Goal: Task Accomplishment & Management: Use online tool/utility

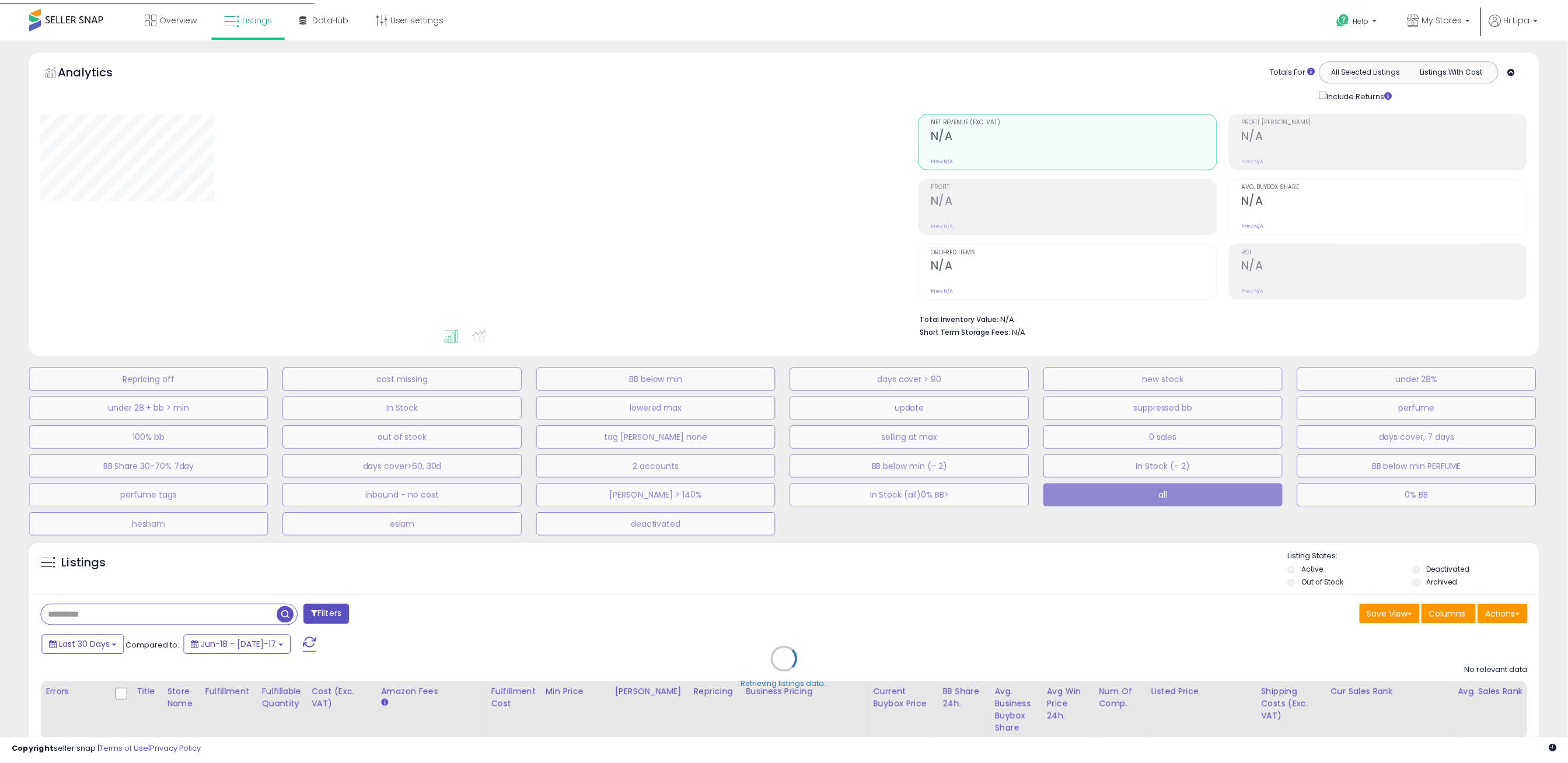
scroll to position [83, 0]
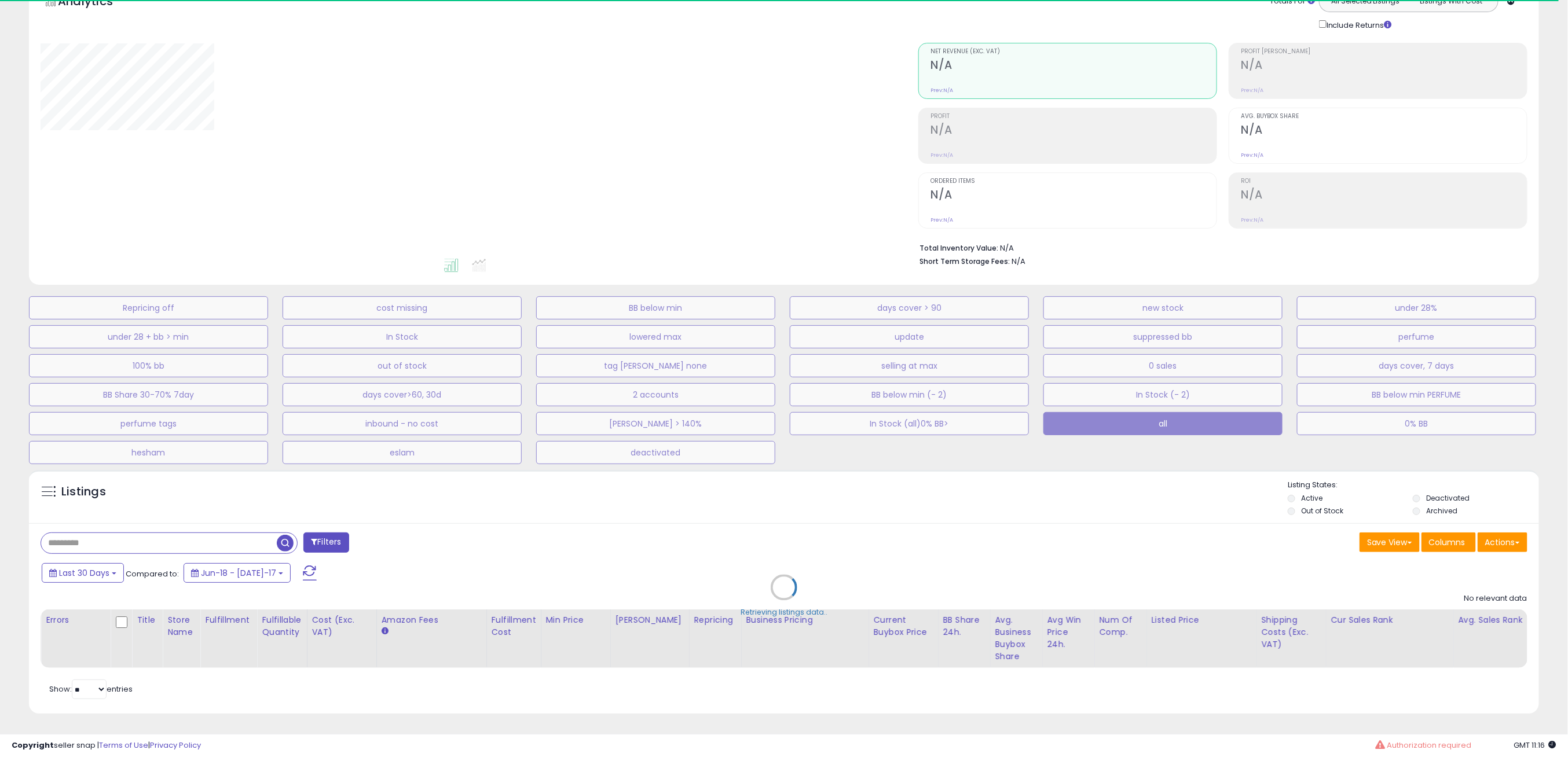
type input "**********"
select select "**"
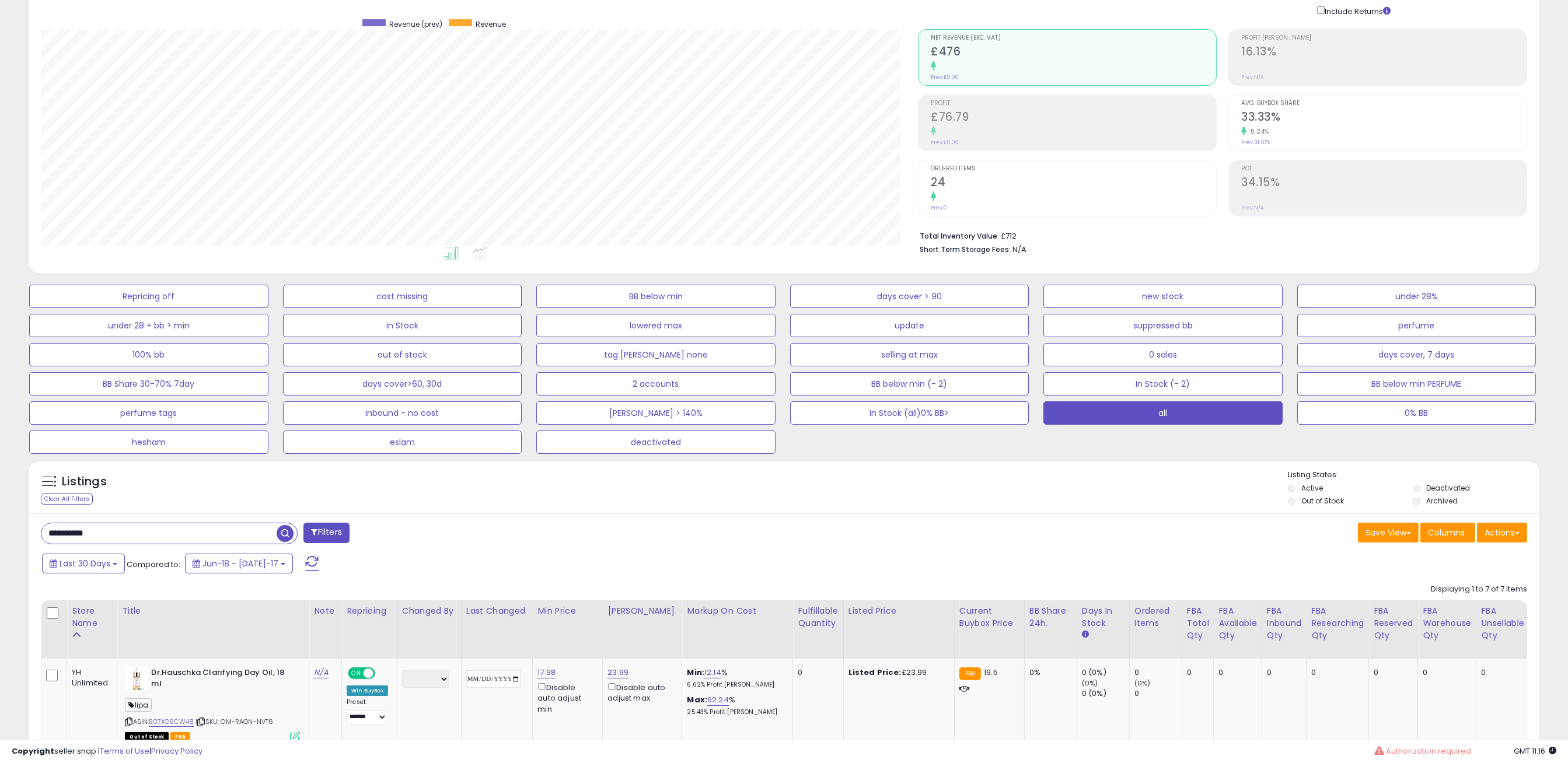
scroll to position [584, 0]
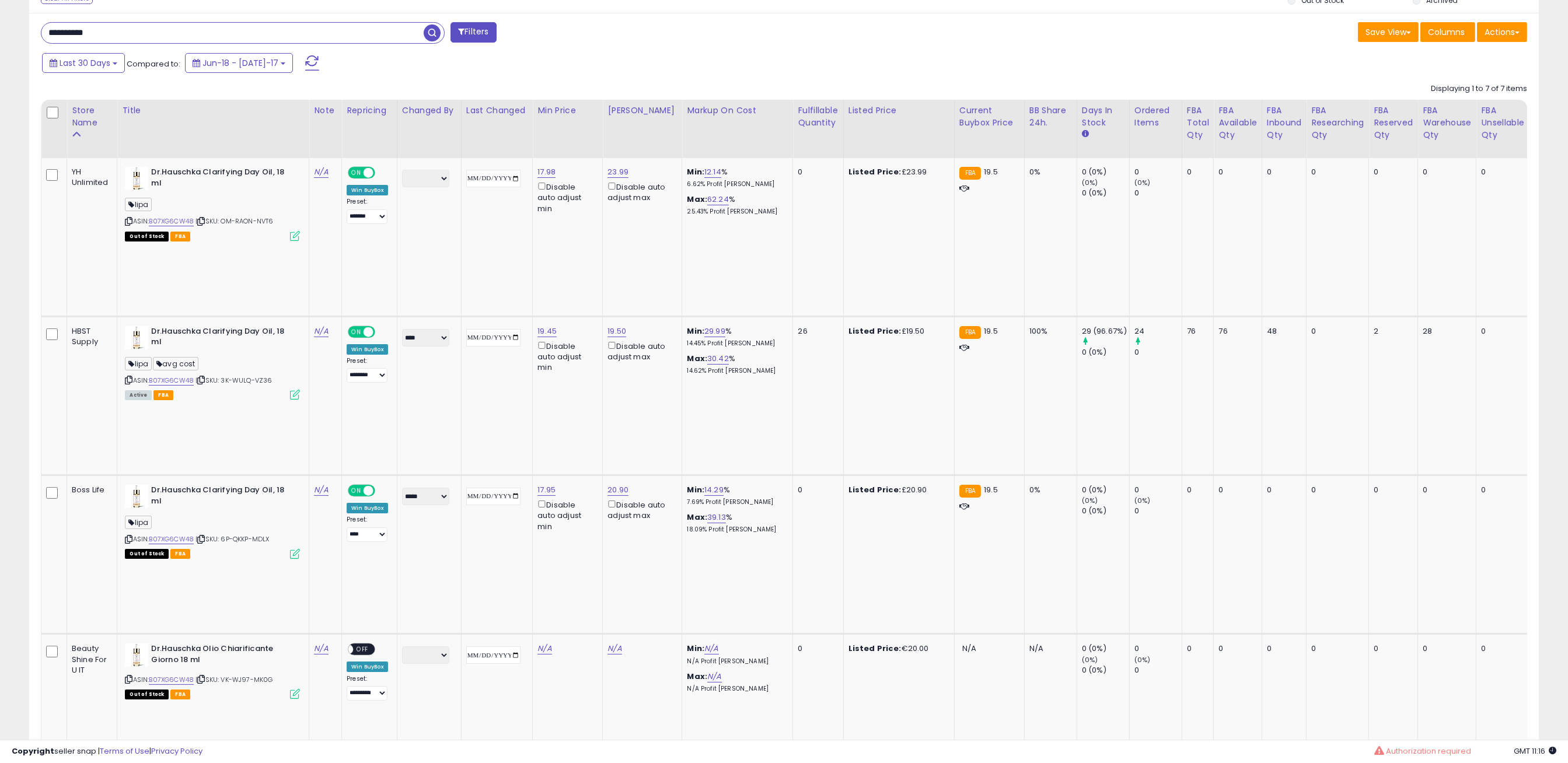
drag, startPoint x: 149, startPoint y: 27, endPoint x: 14, endPoint y: 60, distance: 139.0
click at [6, 30] on div "**********" at bounding box center [784, 398] width 1557 height 1865
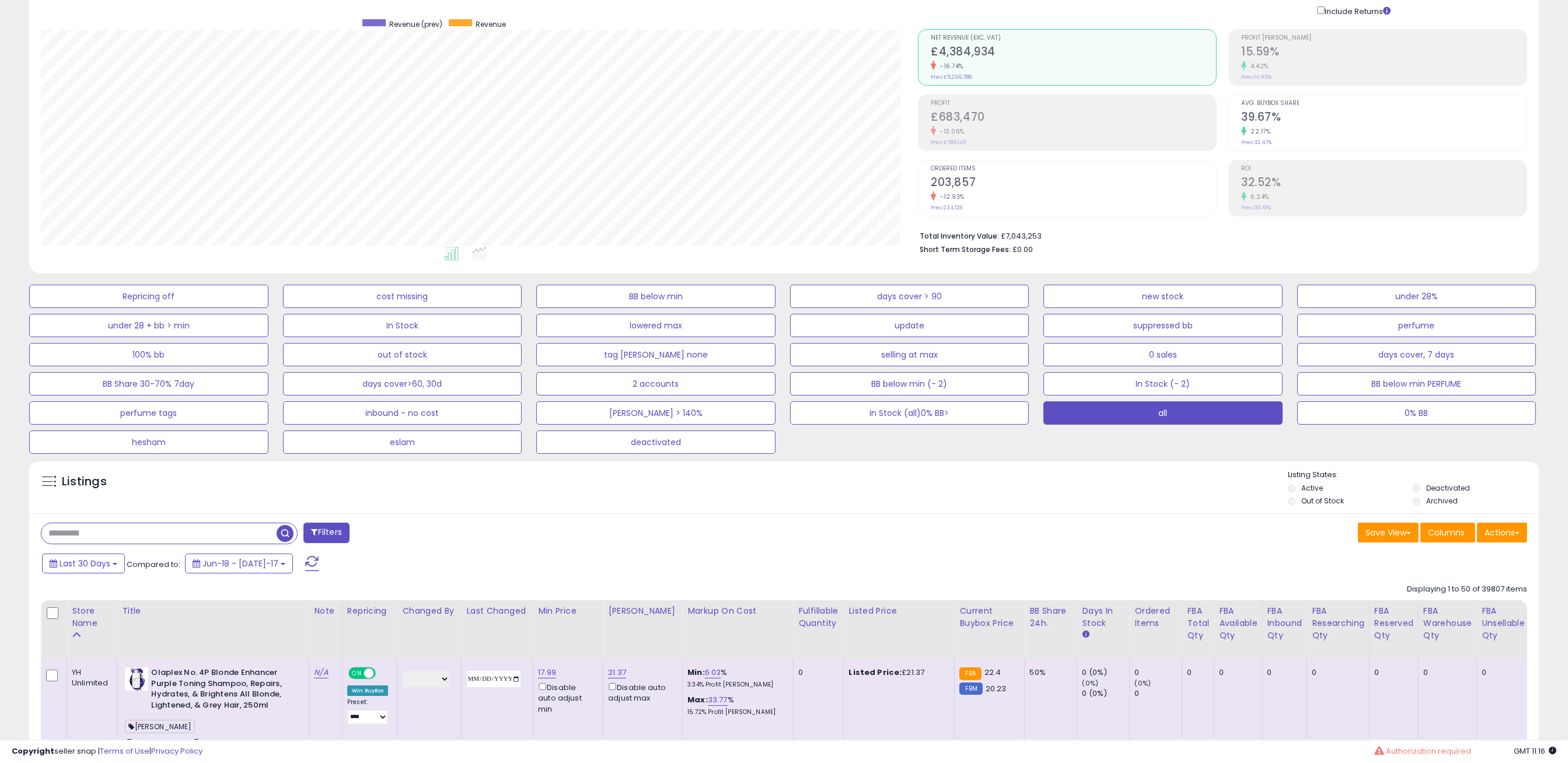
scroll to position [240, 878]
click at [136, 491] on div "Listings" at bounding box center [149, 485] width 233 height 19
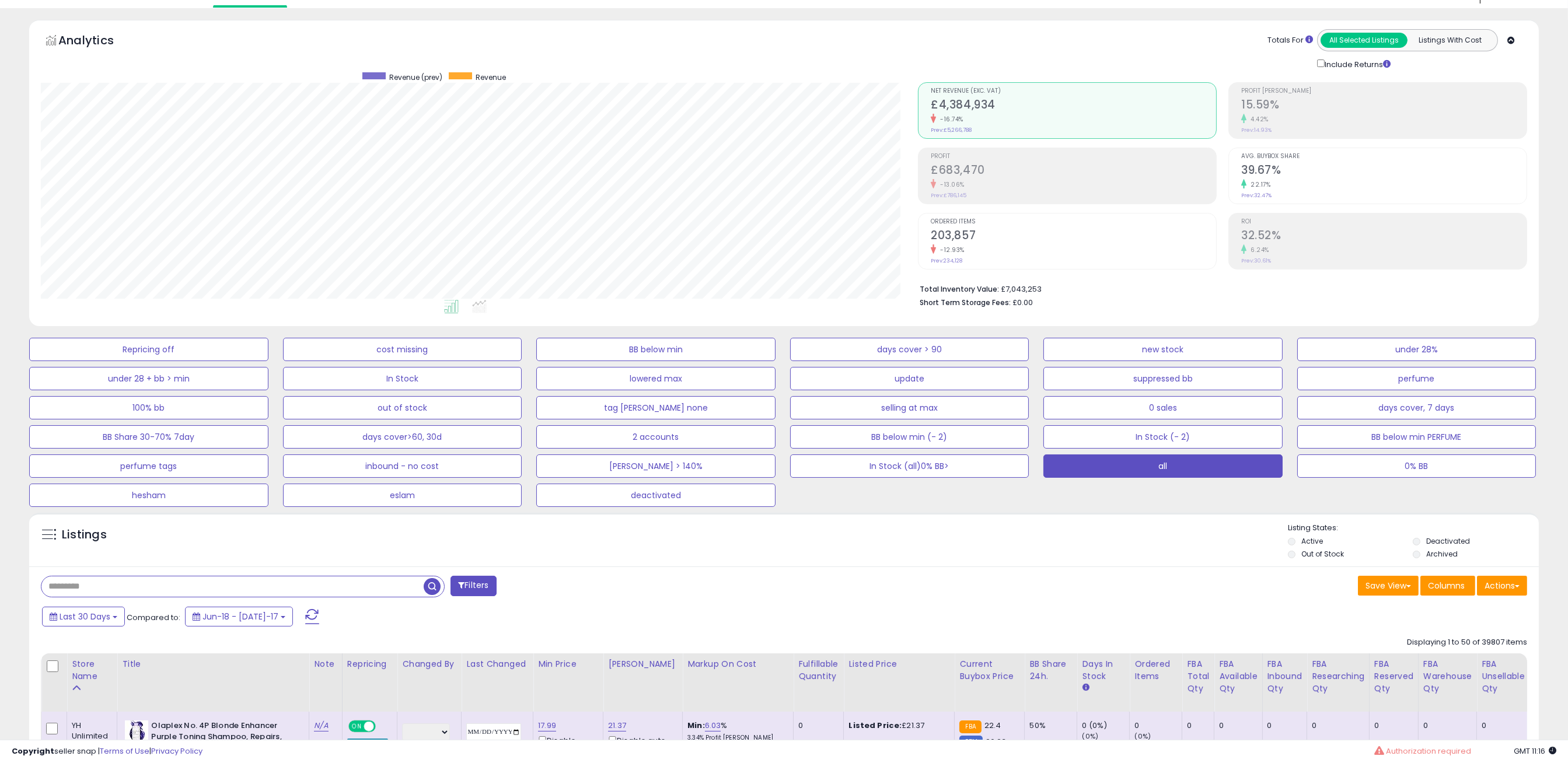
scroll to position [0, 0]
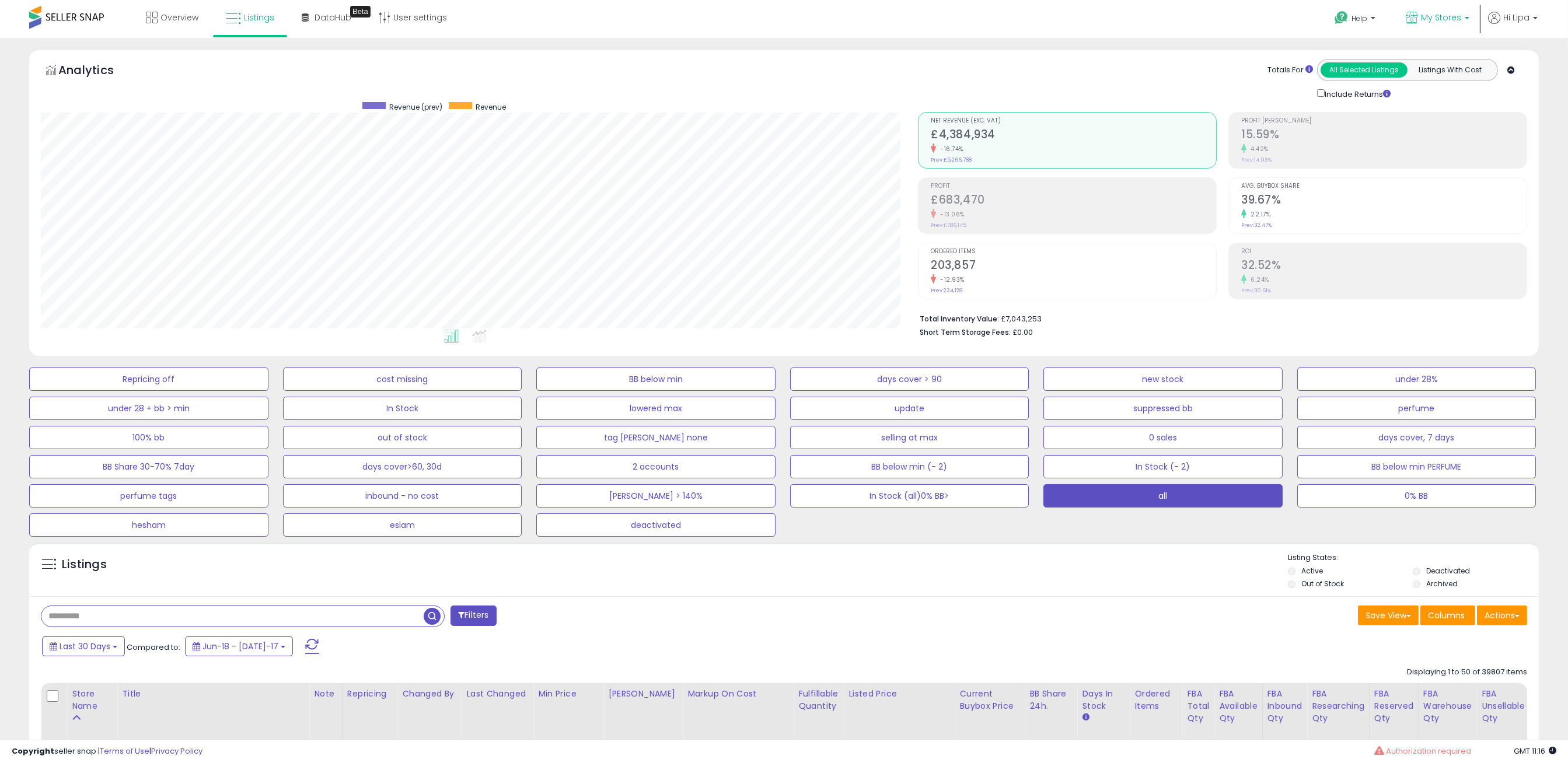
click at [1443, 12] on span "My Stores" at bounding box center [1441, 17] width 40 height 11
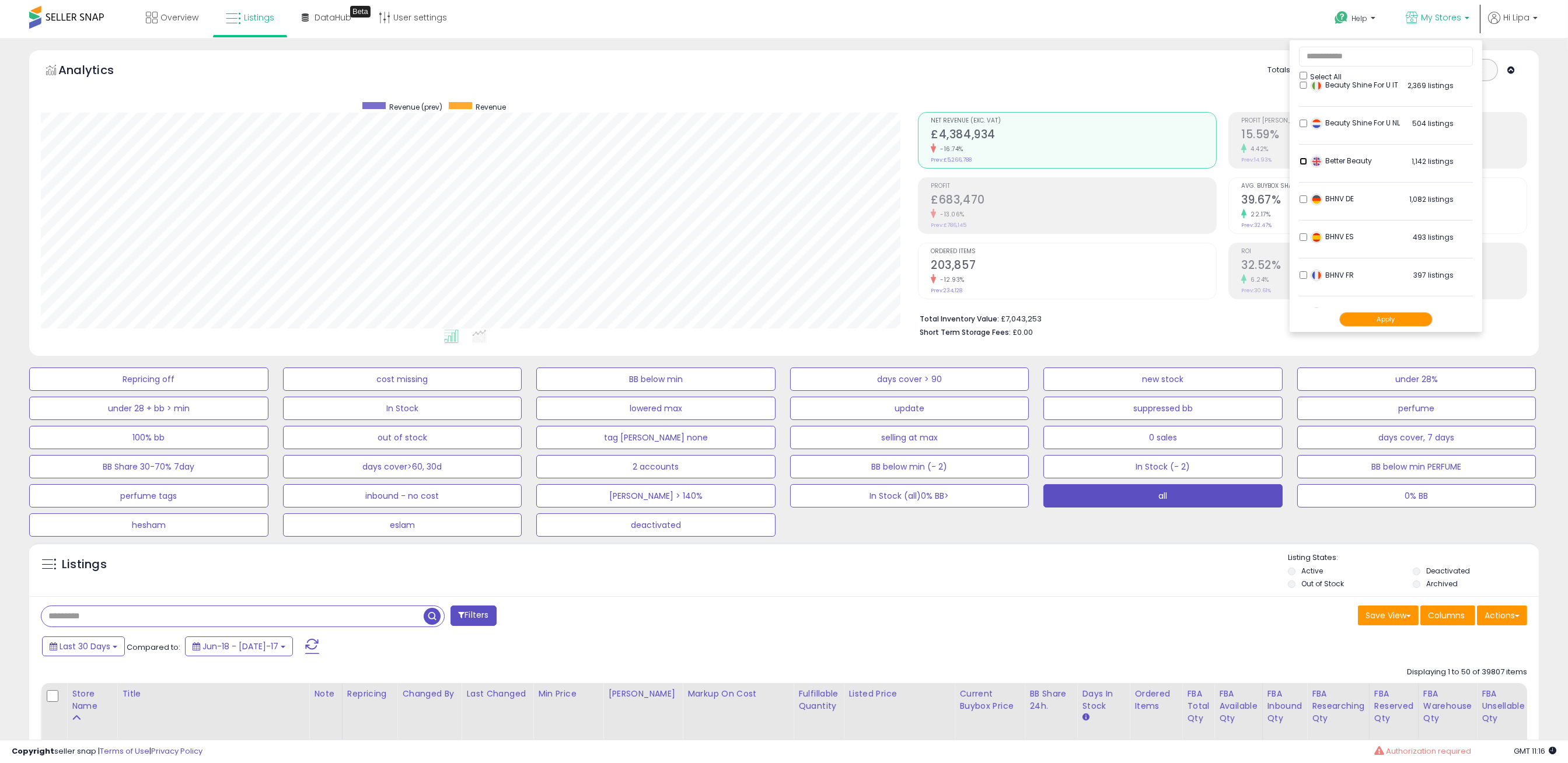
scroll to position [333, 0]
click at [1308, 270] on li "HBST Supply 2,141 listings" at bounding box center [1386, 264] width 174 height 36
click at [1389, 319] on button "Apply" at bounding box center [1387, 319] width 93 height 14
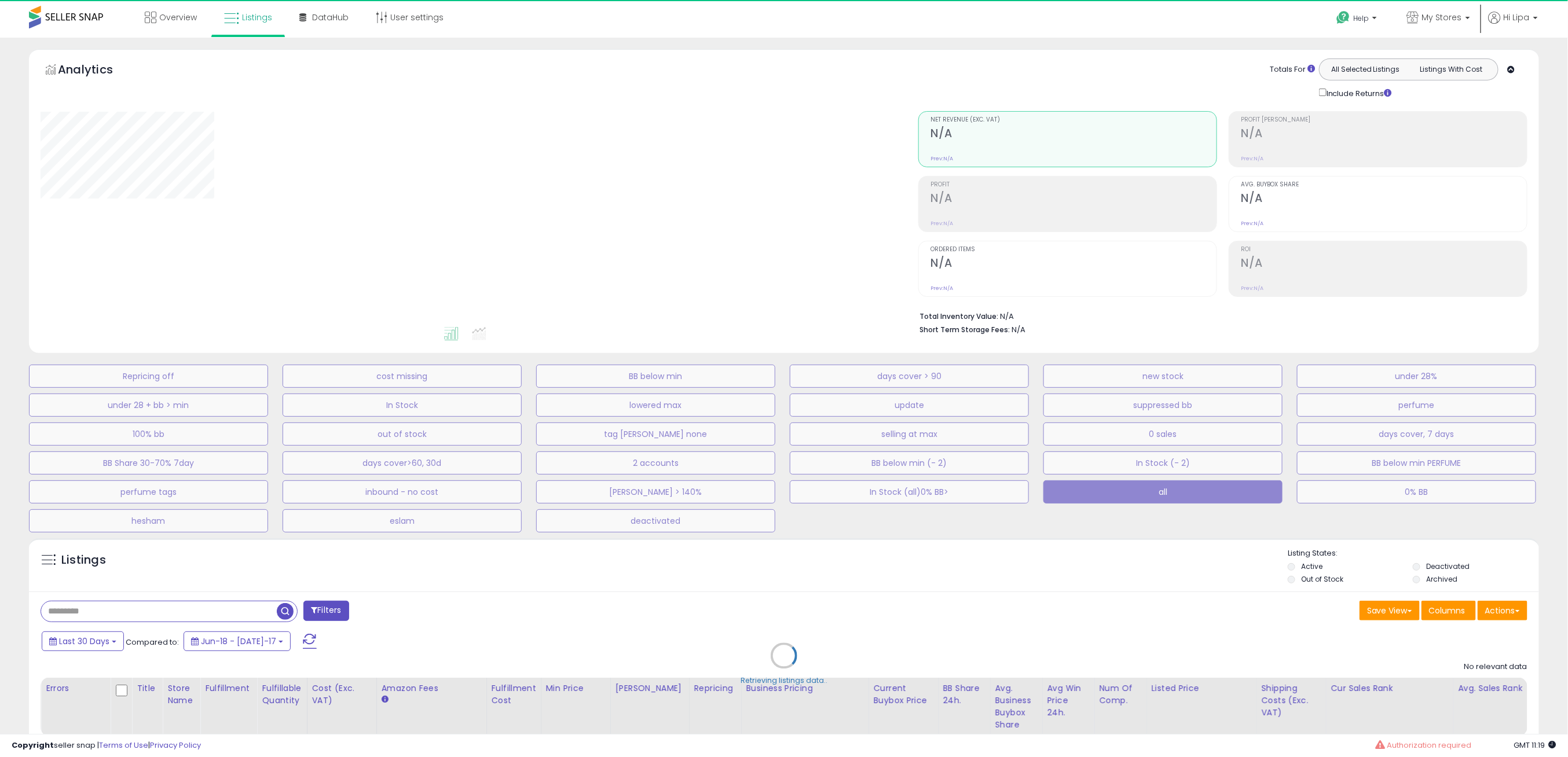
select select "**"
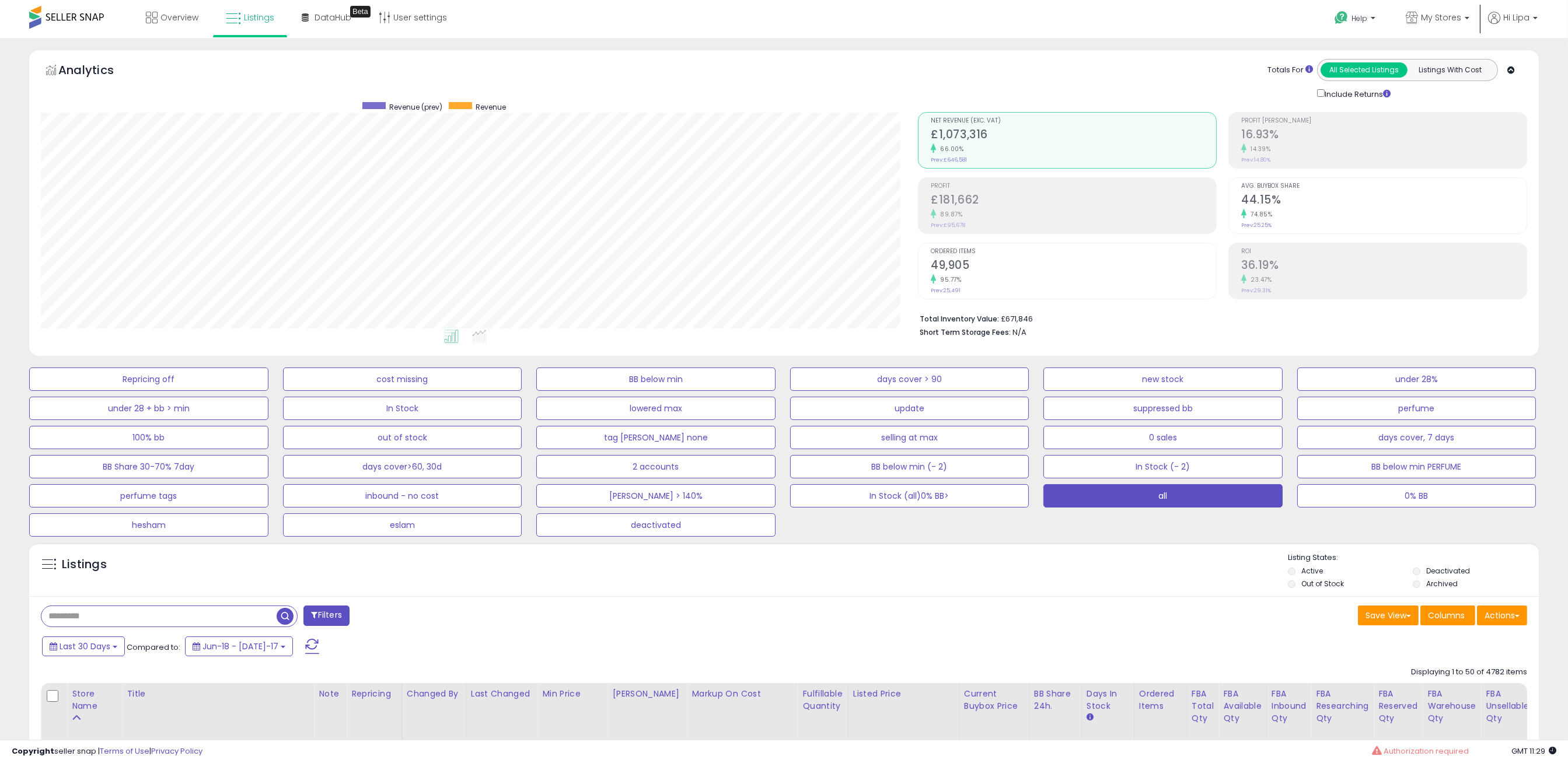
click at [1022, 284] on div "95.77%" at bounding box center [1074, 279] width 285 height 11
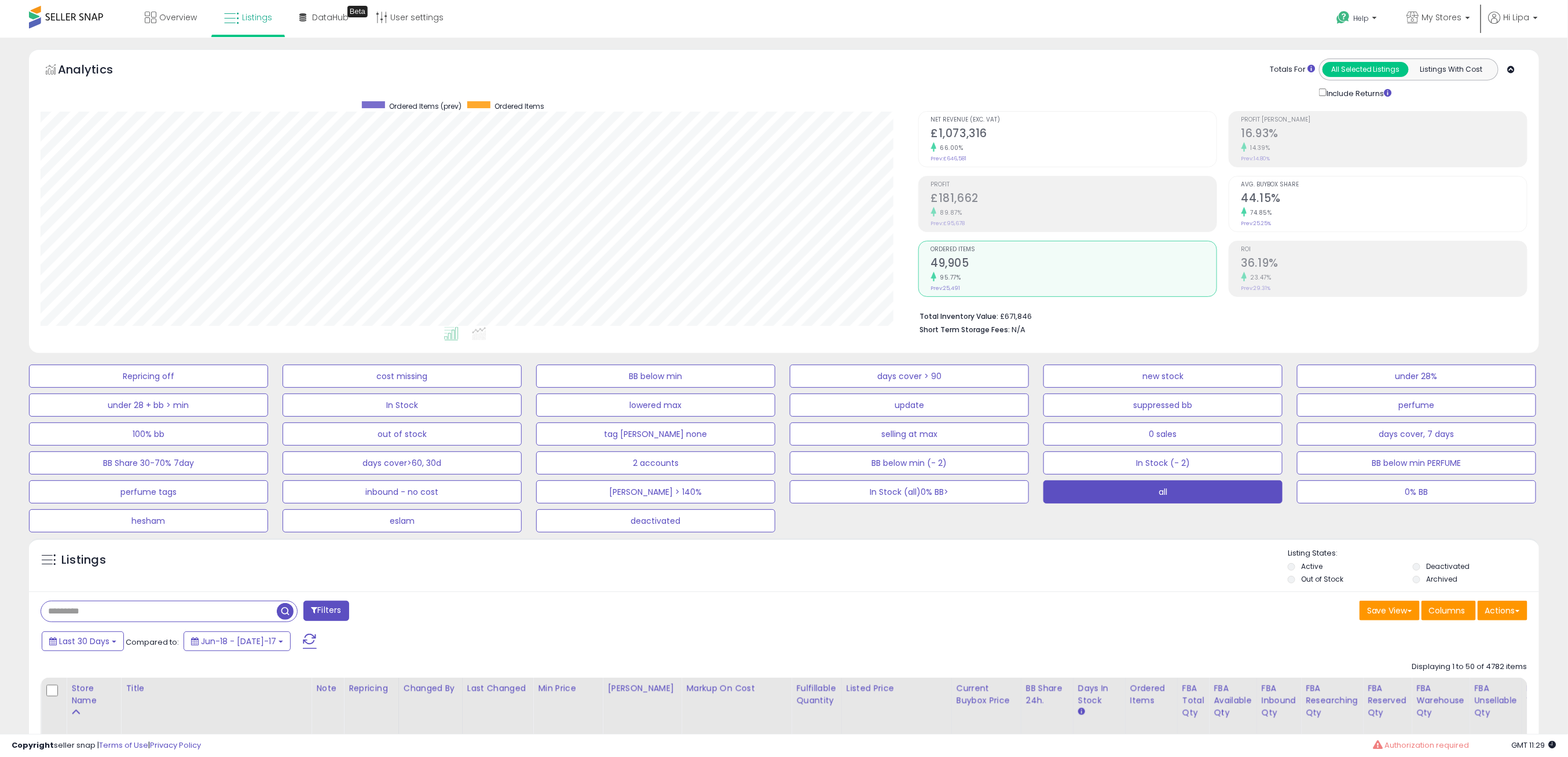
scroll to position [578702, 578043]
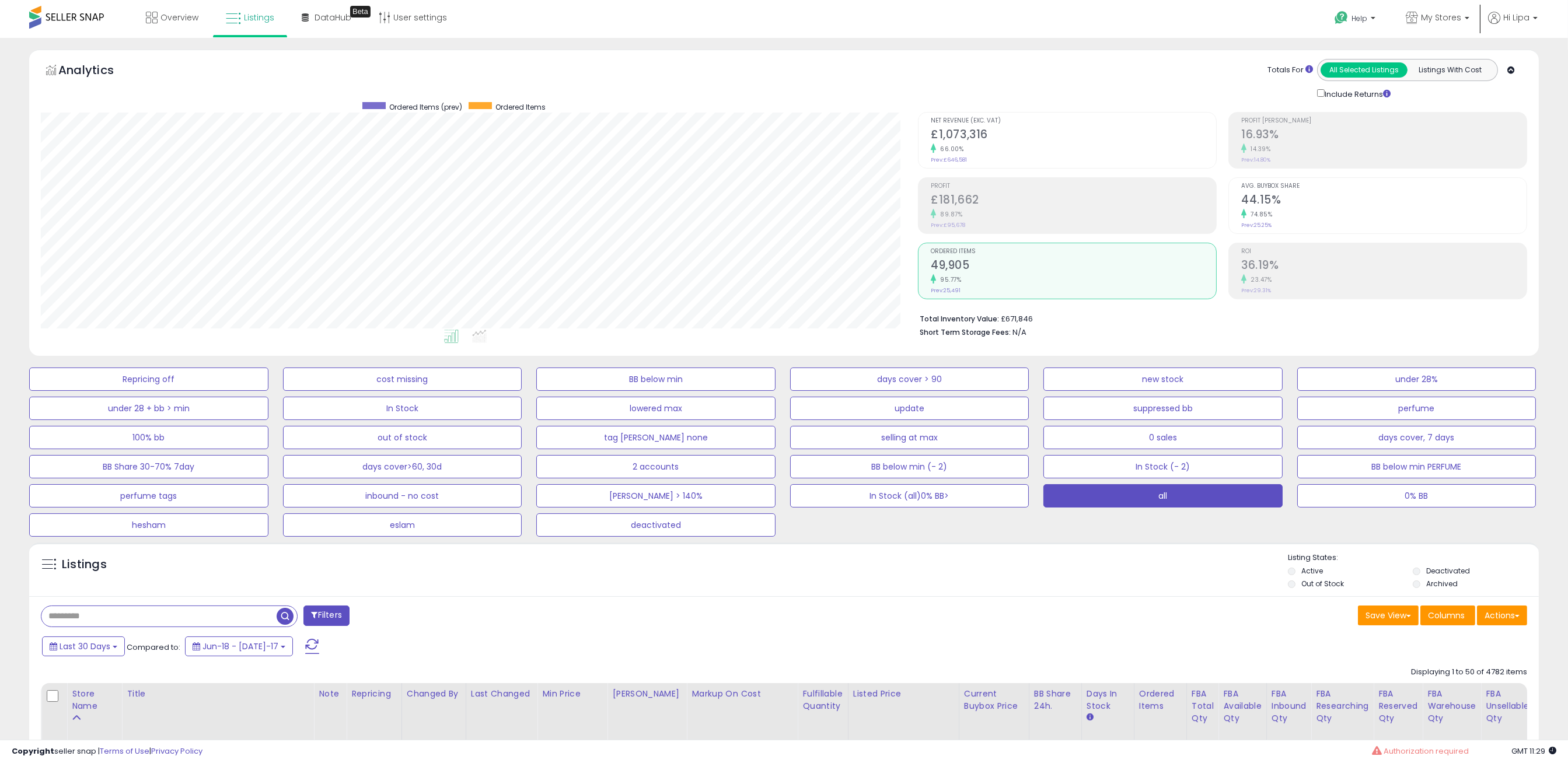
click at [977, 152] on div "66.00%" at bounding box center [1074, 148] width 285 height 11
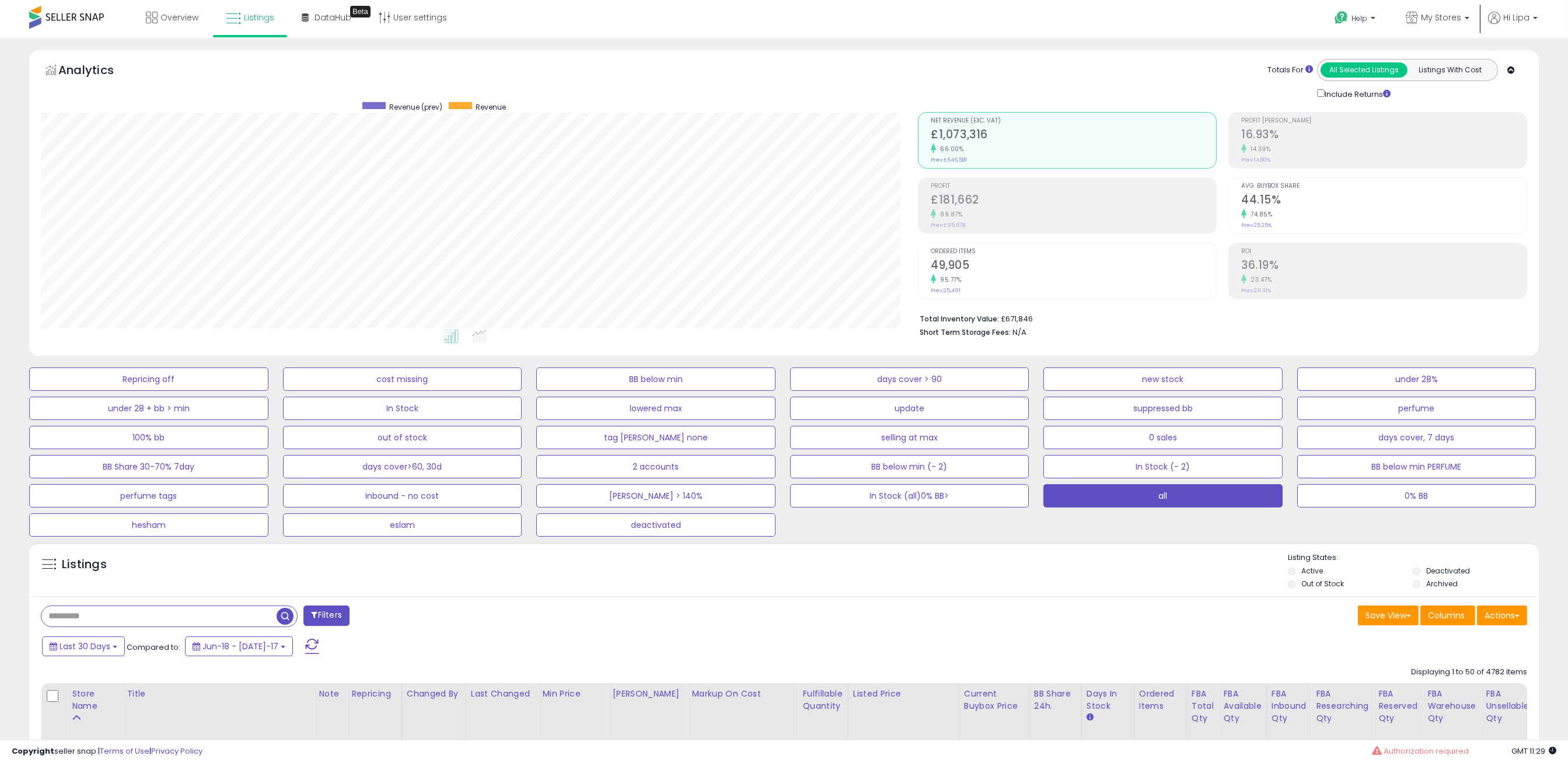
click at [1302, 265] on h2 "36.19%" at bounding box center [1384, 266] width 285 height 16
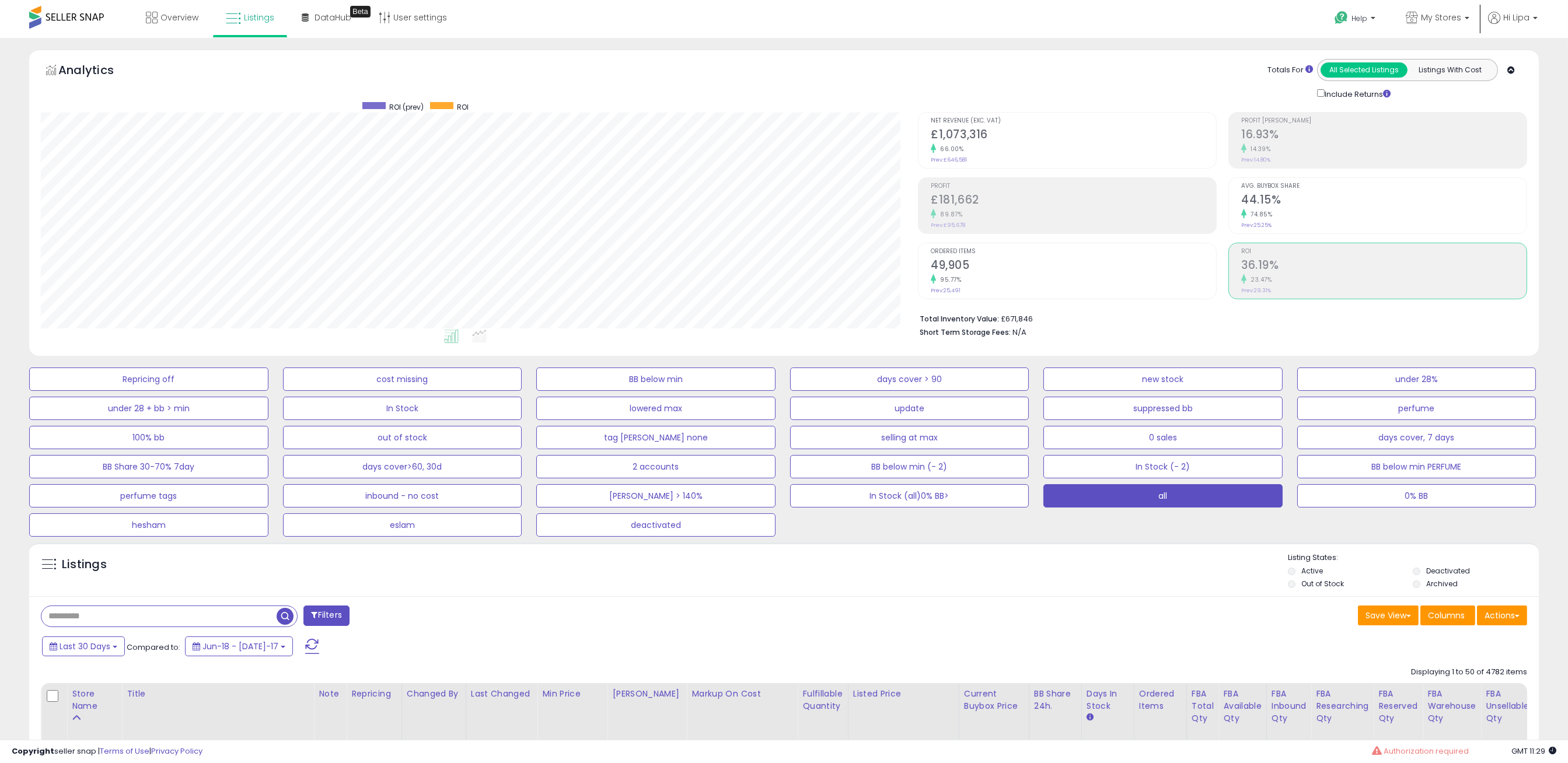
click at [1116, 289] on div "Ordered Items 49,905 95.77% Prev: 25,491" at bounding box center [1074, 269] width 285 height 52
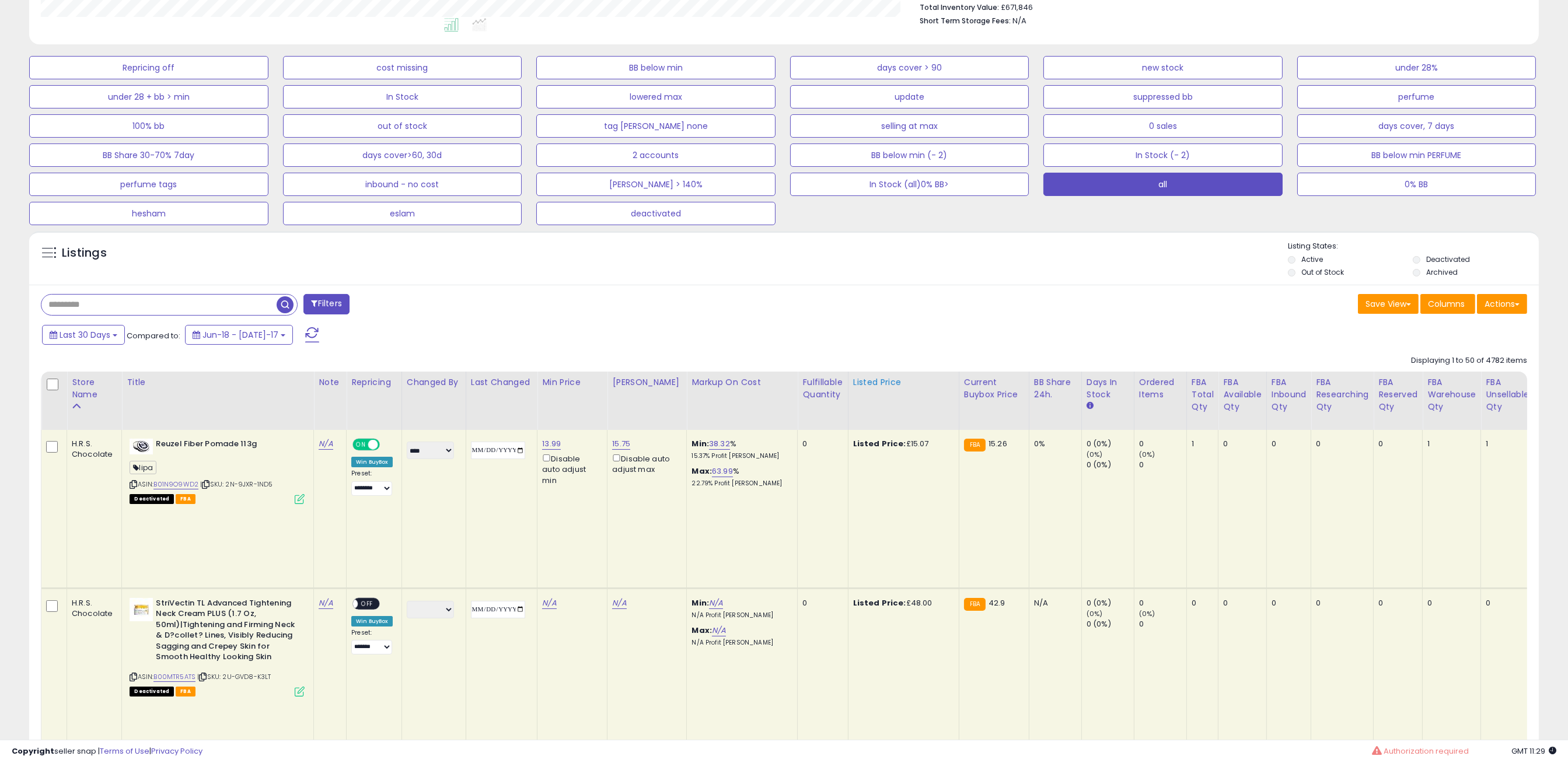
scroll to position [333, 0]
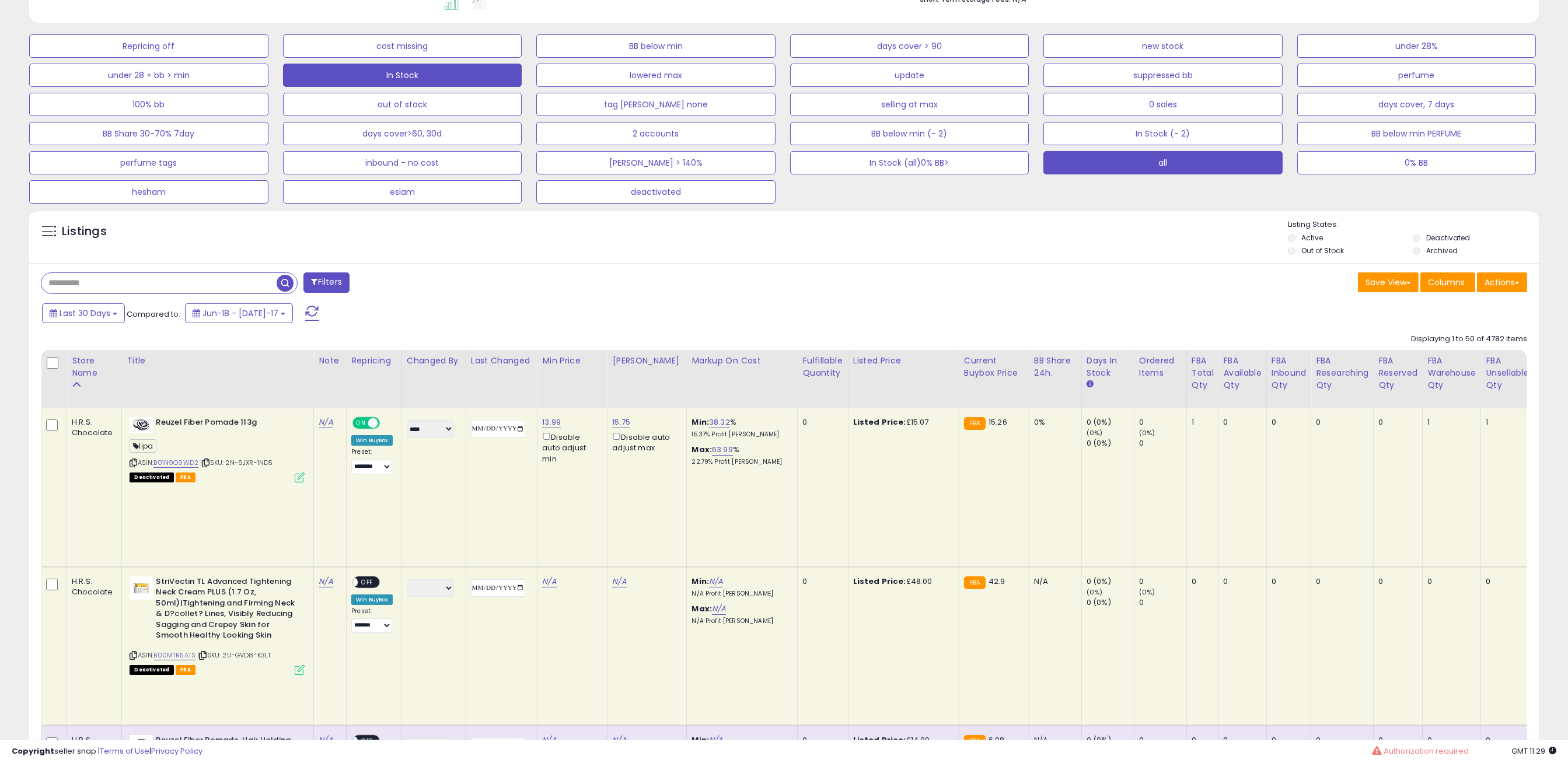
click at [268, 58] on button "In Stock" at bounding box center [149, 46] width 240 height 24
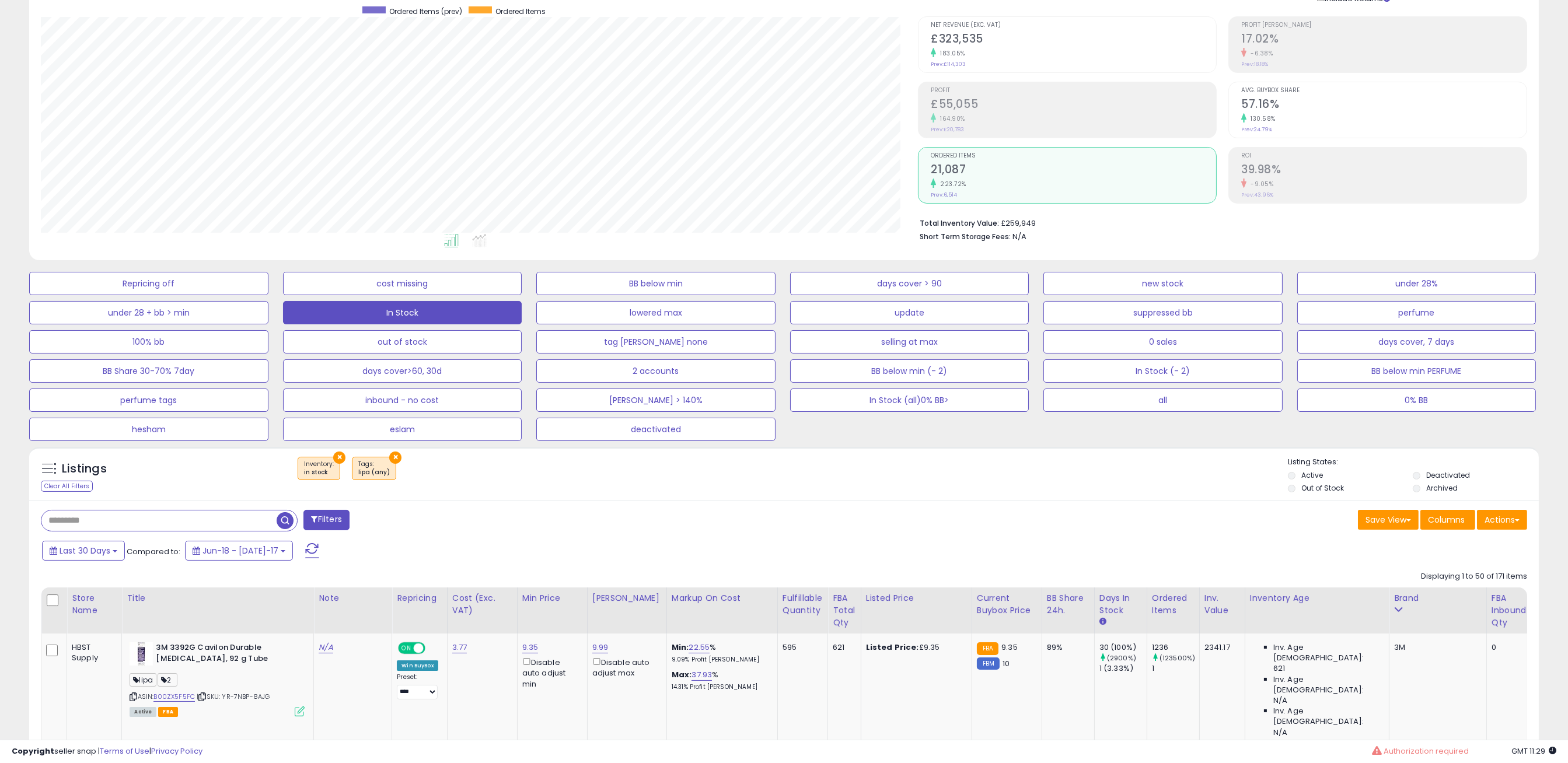
scroll to position [240, 878]
click at [6, 397] on div "Repricing off cost missing BB below min days cover > 90 new stock under 28% und…" at bounding box center [784, 354] width 1557 height 175
click at [393, 459] on button "×" at bounding box center [395, 458] width 12 height 12
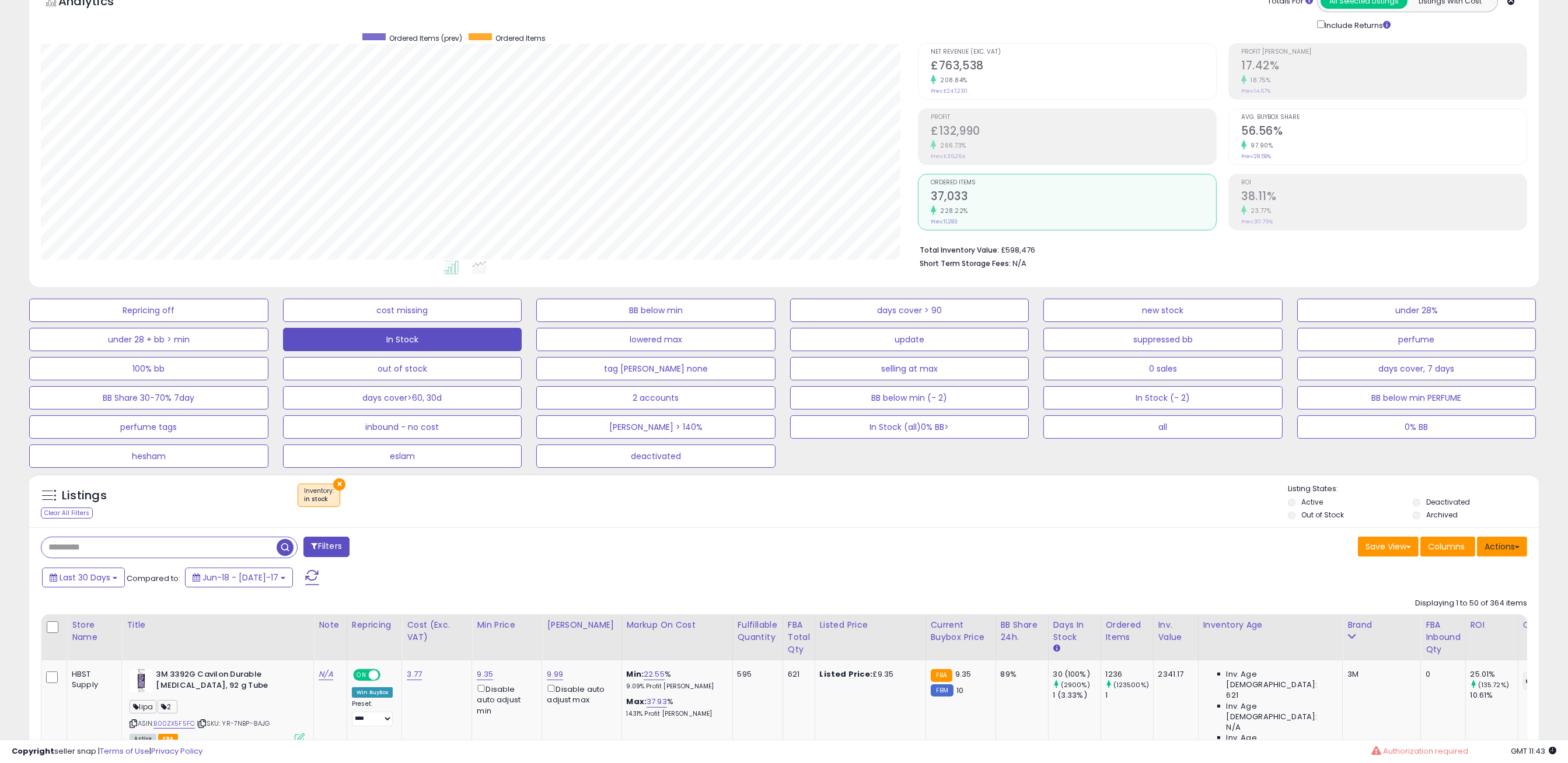
click at [1508, 549] on button "Actions" at bounding box center [1503, 547] width 50 height 20
click at [1453, 600] on link "Export Visible Columns" at bounding box center [1455, 600] width 128 height 18
click at [1512, 547] on button "Actions" at bounding box center [1503, 547] width 50 height 20
click at [1448, 600] on link "Export Visible Columns" at bounding box center [1455, 600] width 128 height 18
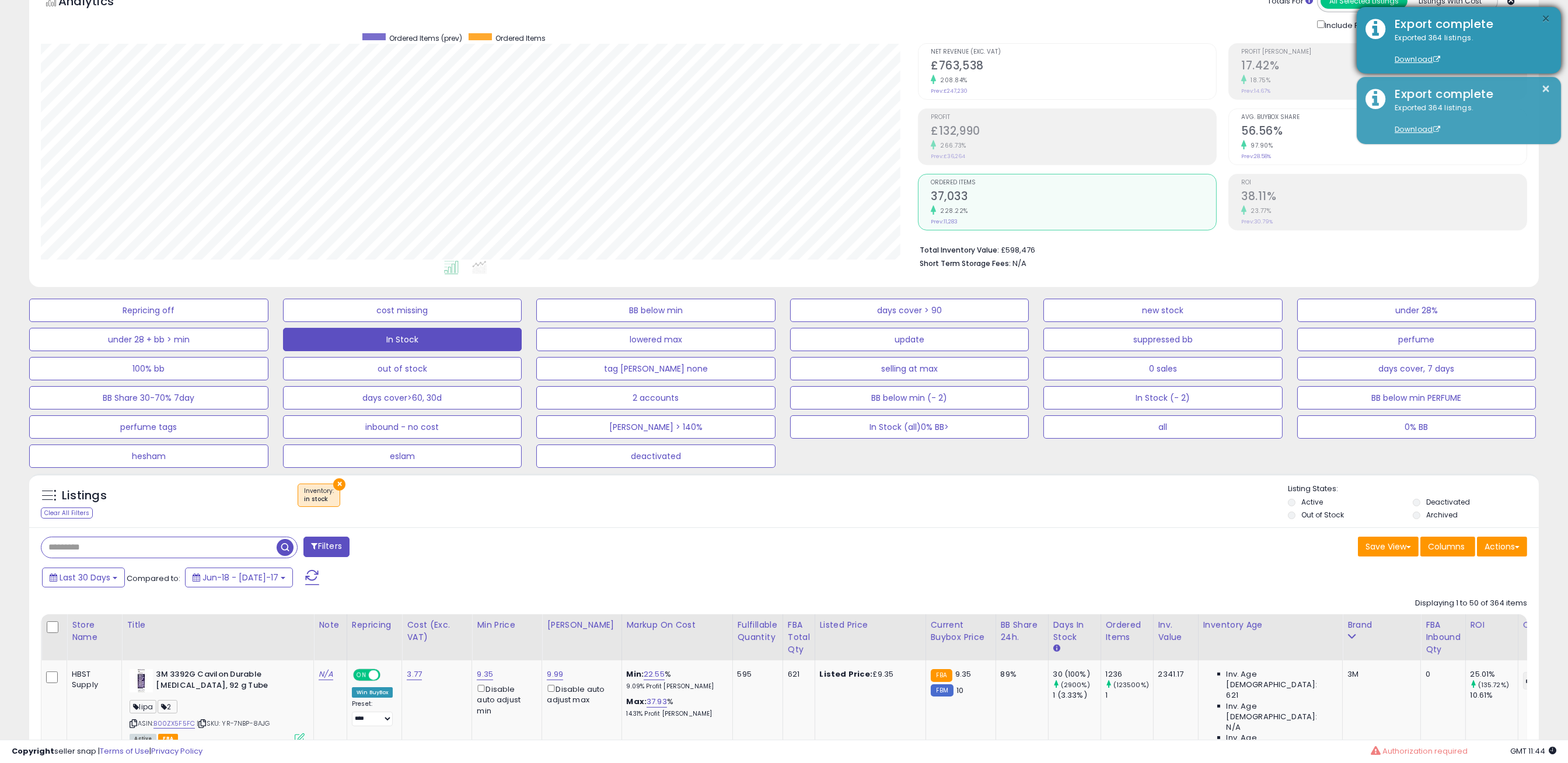
click at [1546, 20] on button "×" at bounding box center [1546, 19] width 9 height 14
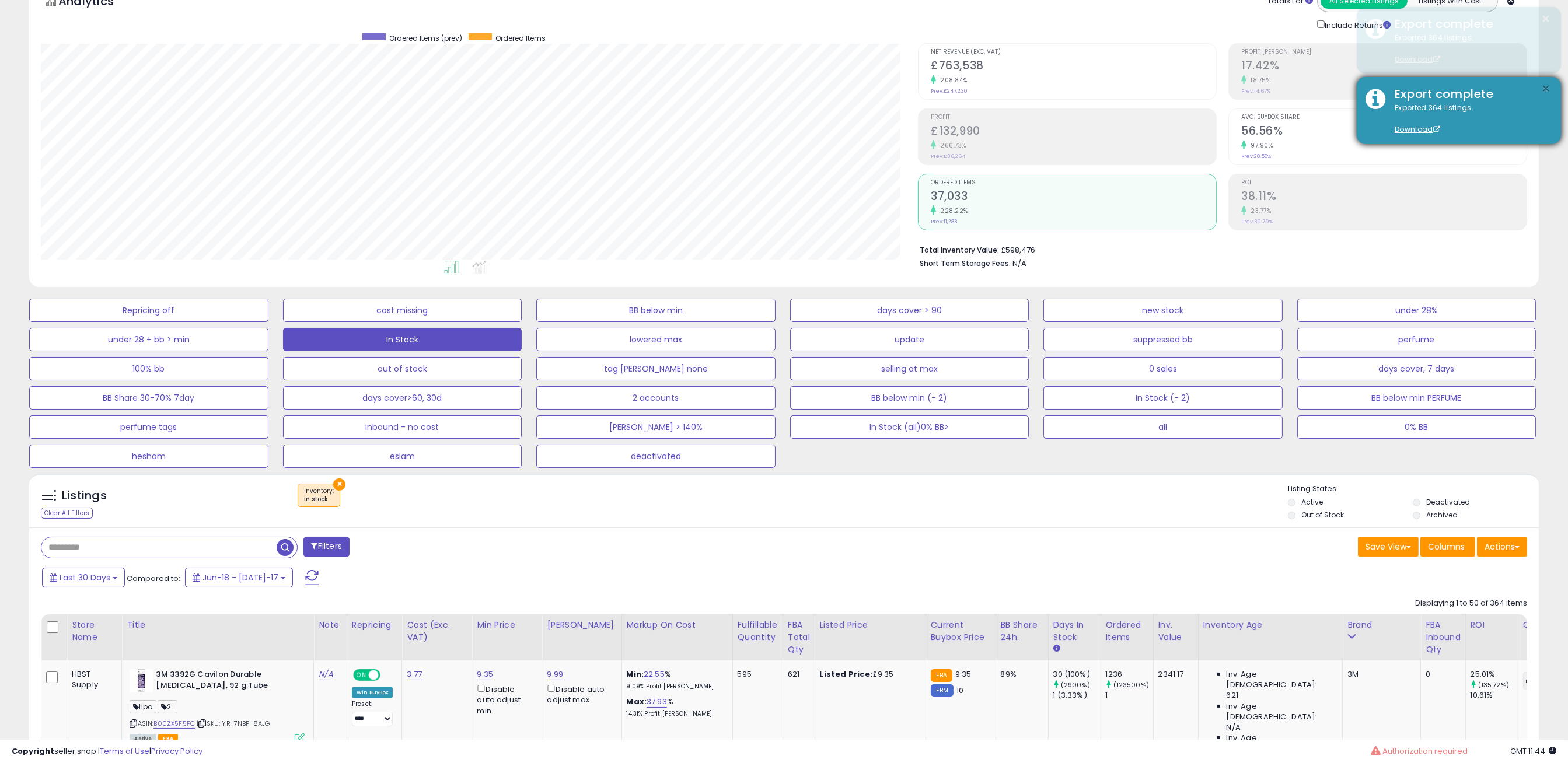
click at [1549, 82] on button "×" at bounding box center [1546, 89] width 9 height 14
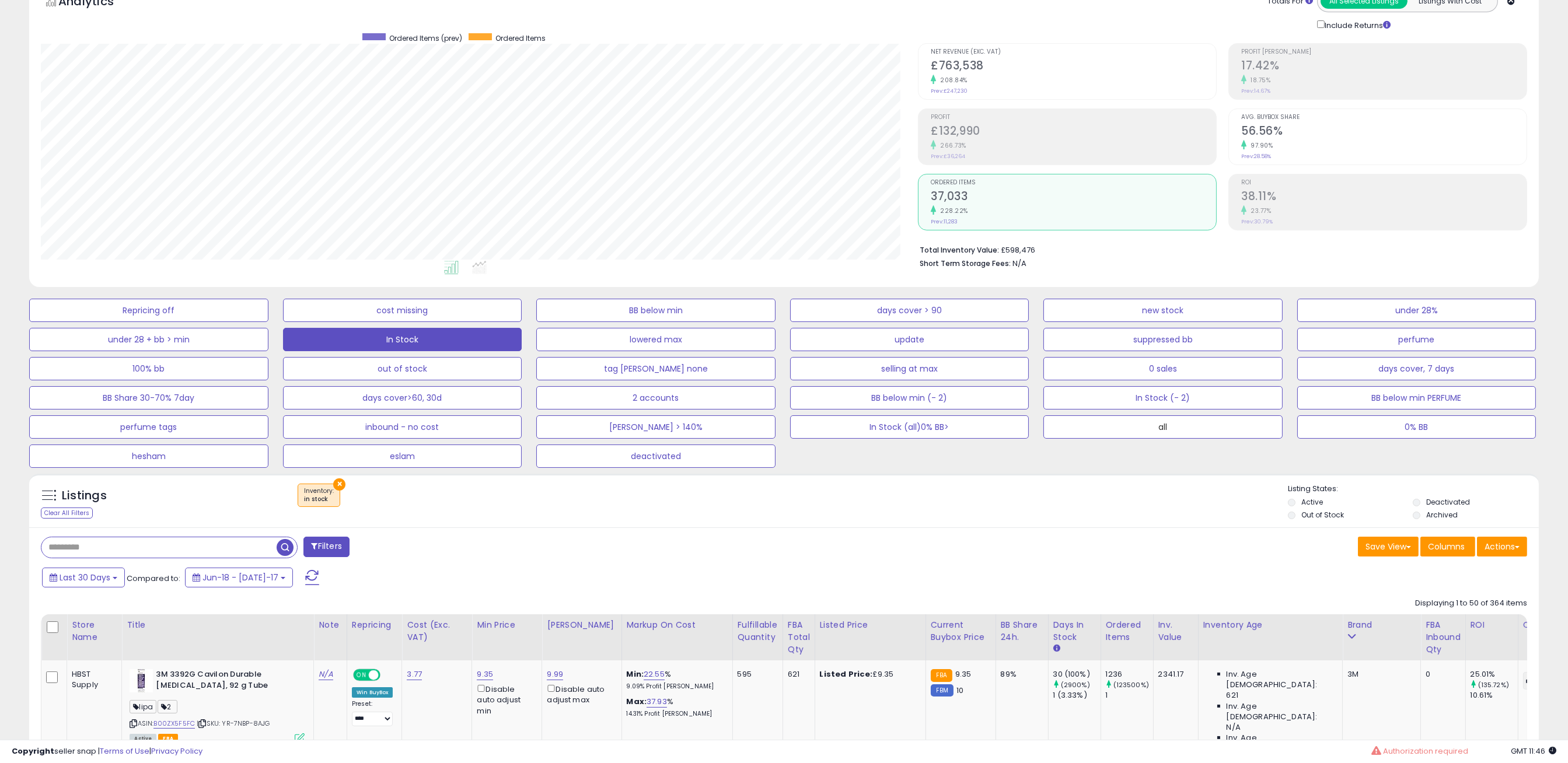
drag, startPoint x: 1139, startPoint y: 418, endPoint x: 1197, endPoint y: 754, distance: 341.0
click at [268, 322] on button "all" at bounding box center [149, 311] width 240 height 24
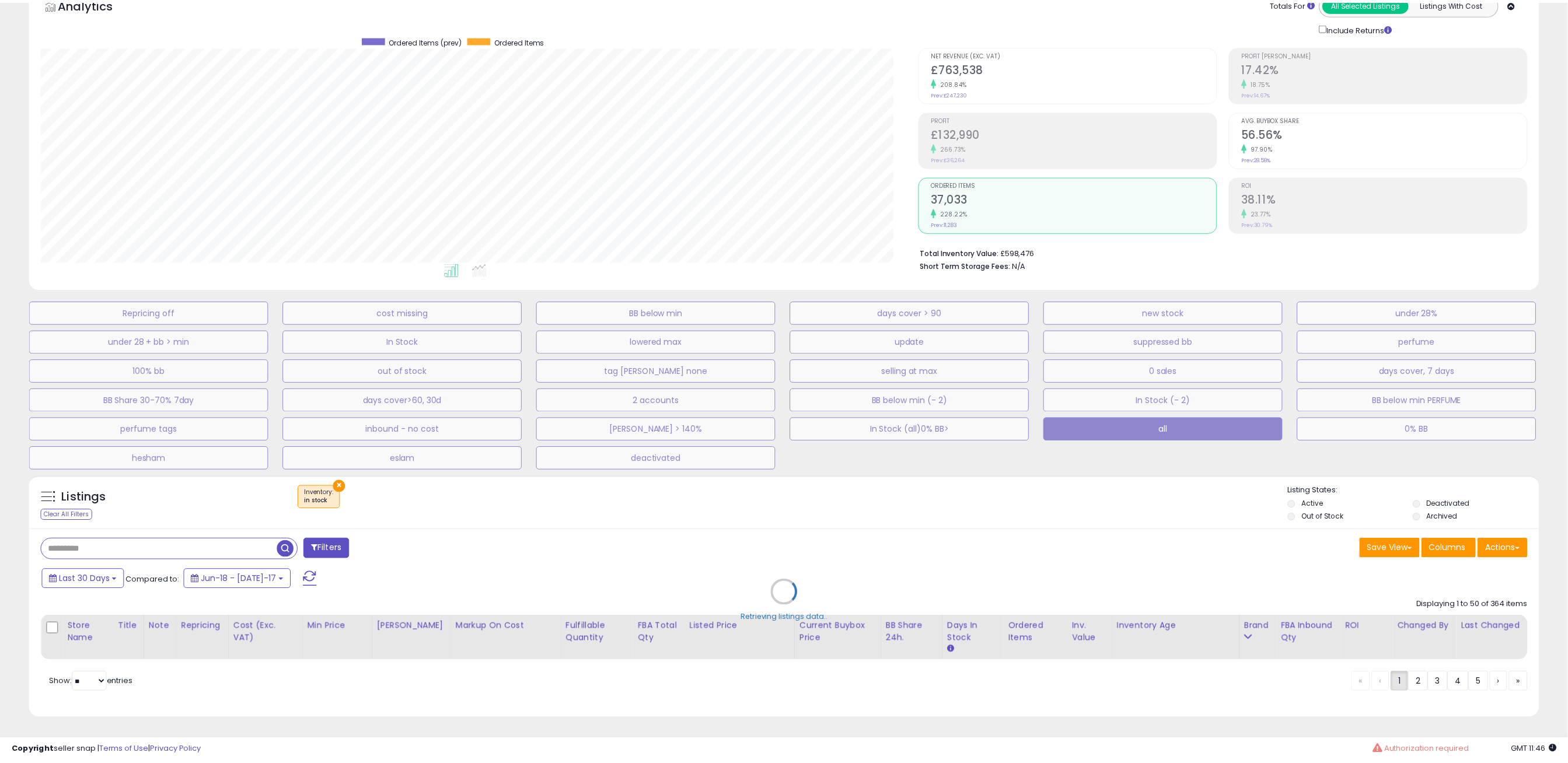
scroll to position [240, 884]
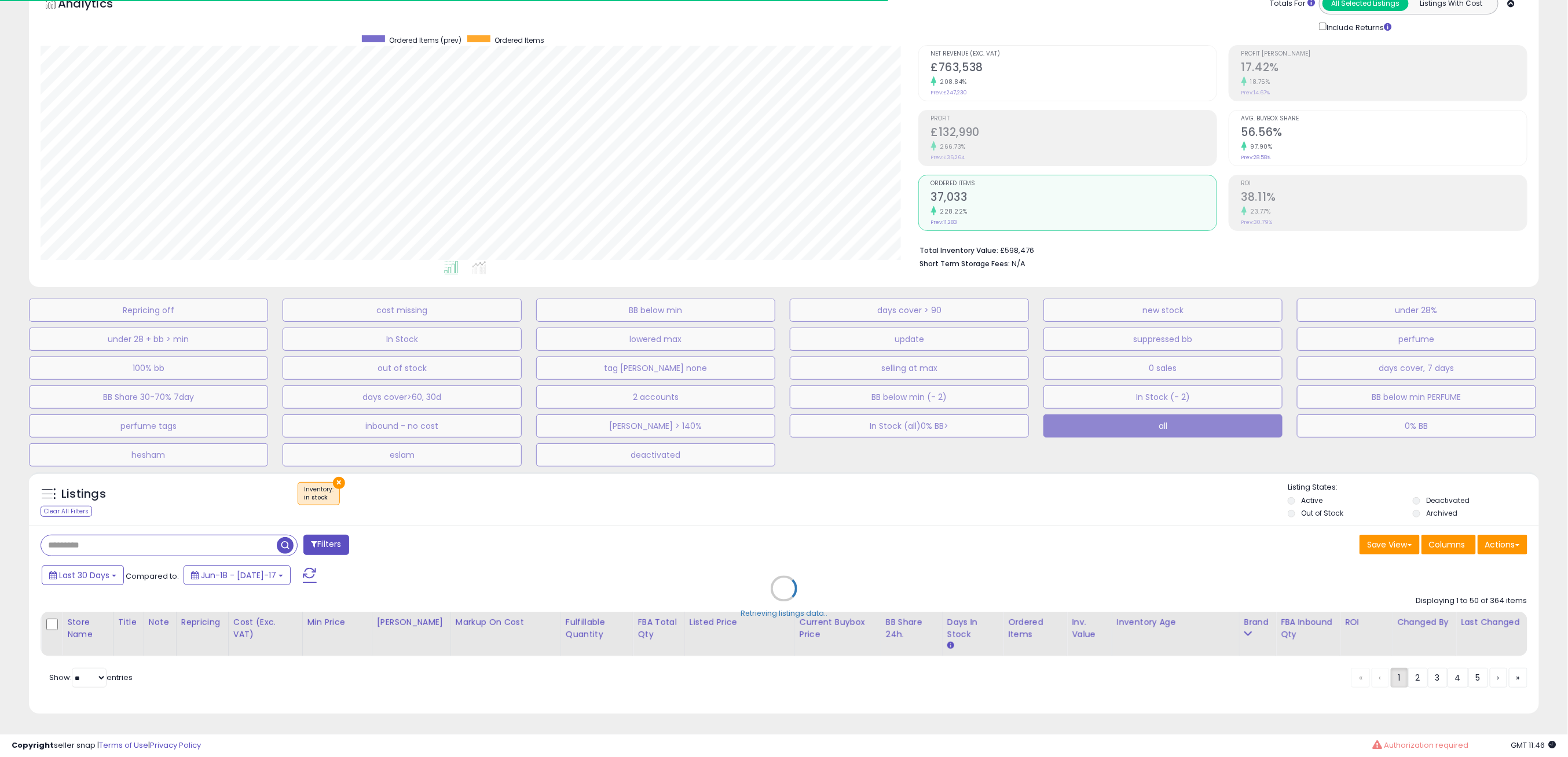
type input "**********"
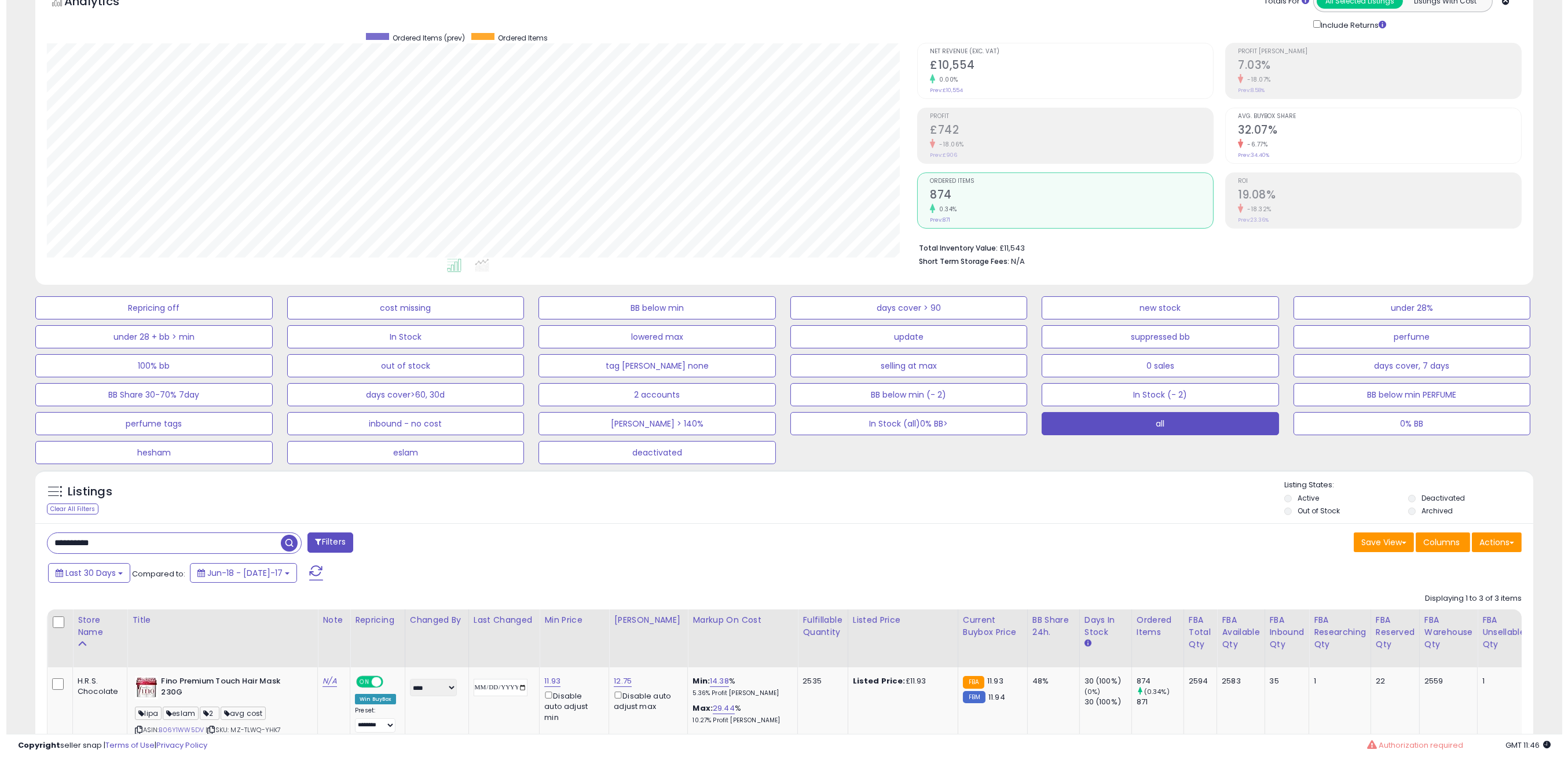
scroll to position [238, 871]
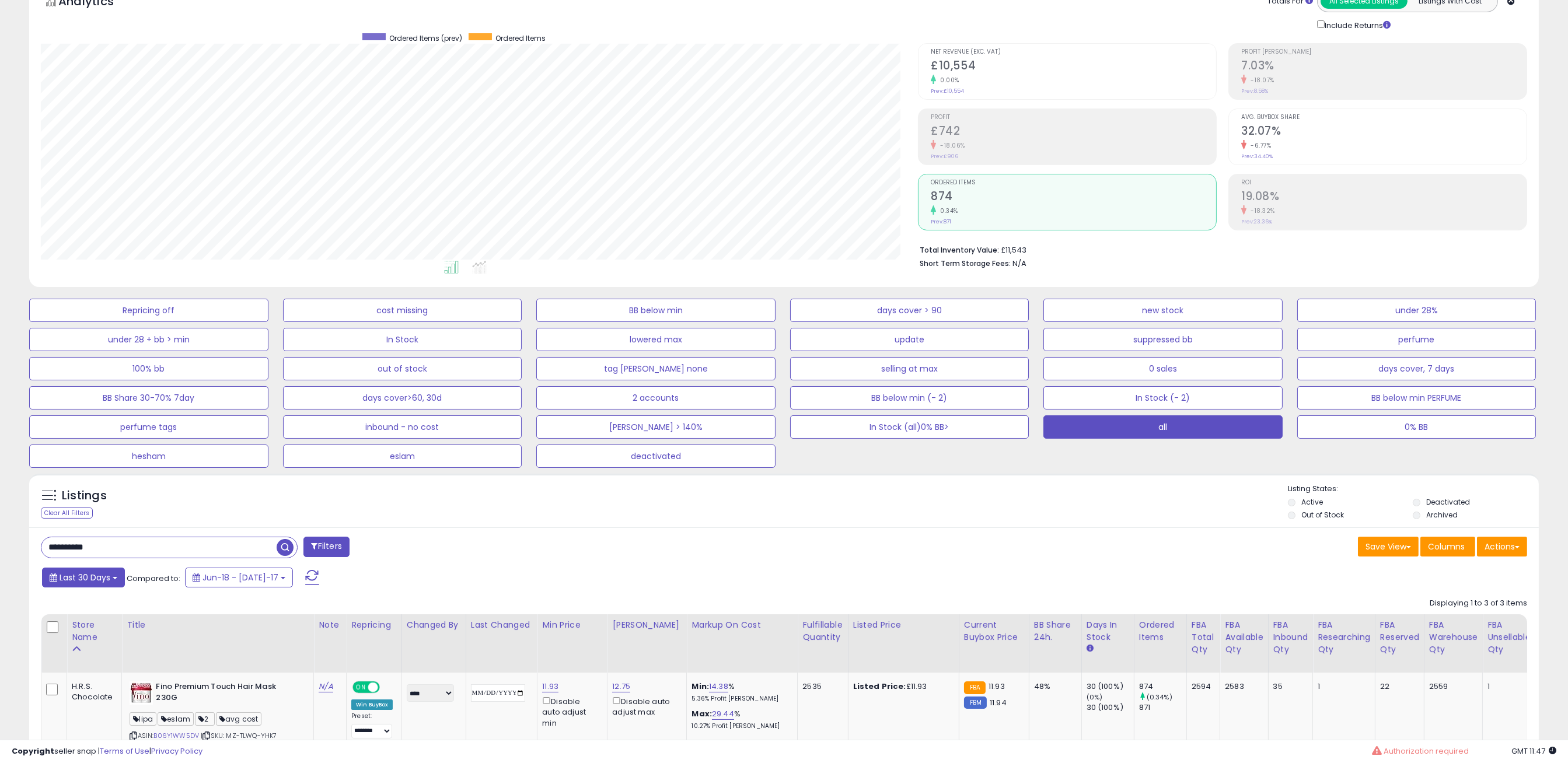
click at [62, 577] on span "Last 30 Days" at bounding box center [85, 577] width 51 height 11
click at [90, 650] on li "Custom Range" at bounding box center [94, 652] width 93 height 16
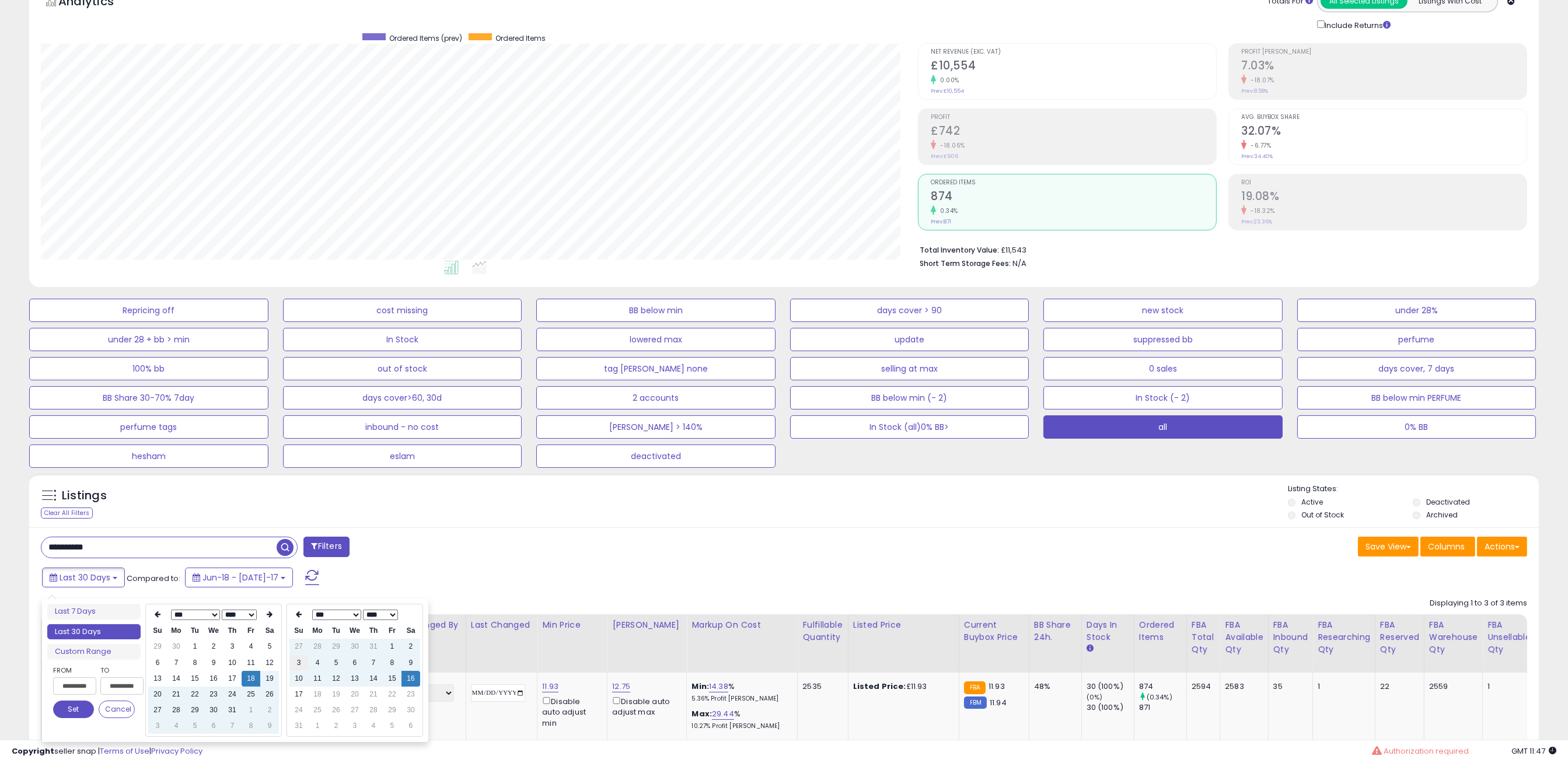
type input "**********"
click at [306, 701] on td "17" at bounding box center [299, 695] width 19 height 16
type input "**********"
click at [70, 716] on button "Set" at bounding box center [73, 709] width 41 height 17
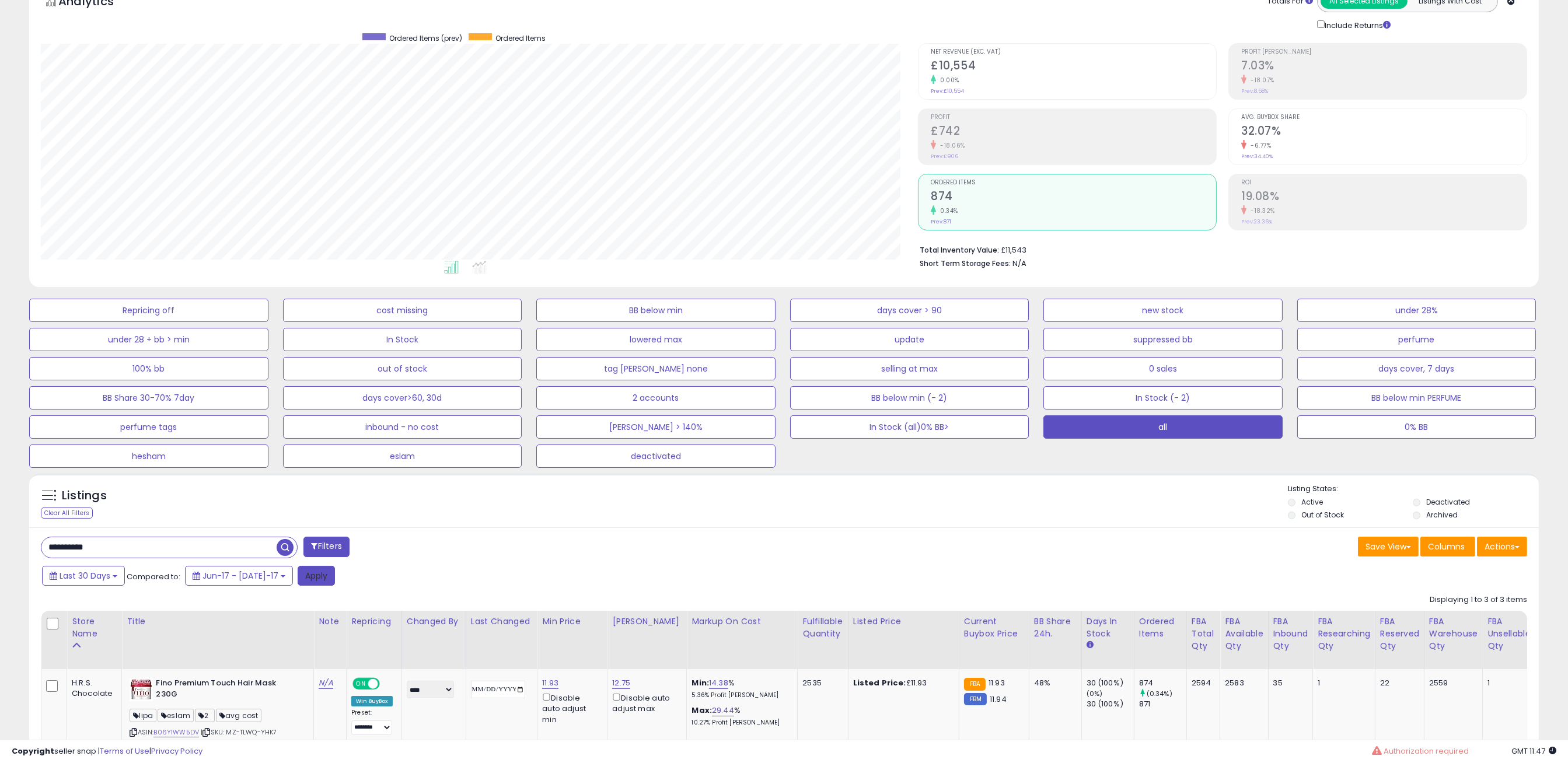
click at [301, 582] on button "Apply" at bounding box center [316, 576] width 37 height 20
